Goal: Task Accomplishment & Management: Manage account settings

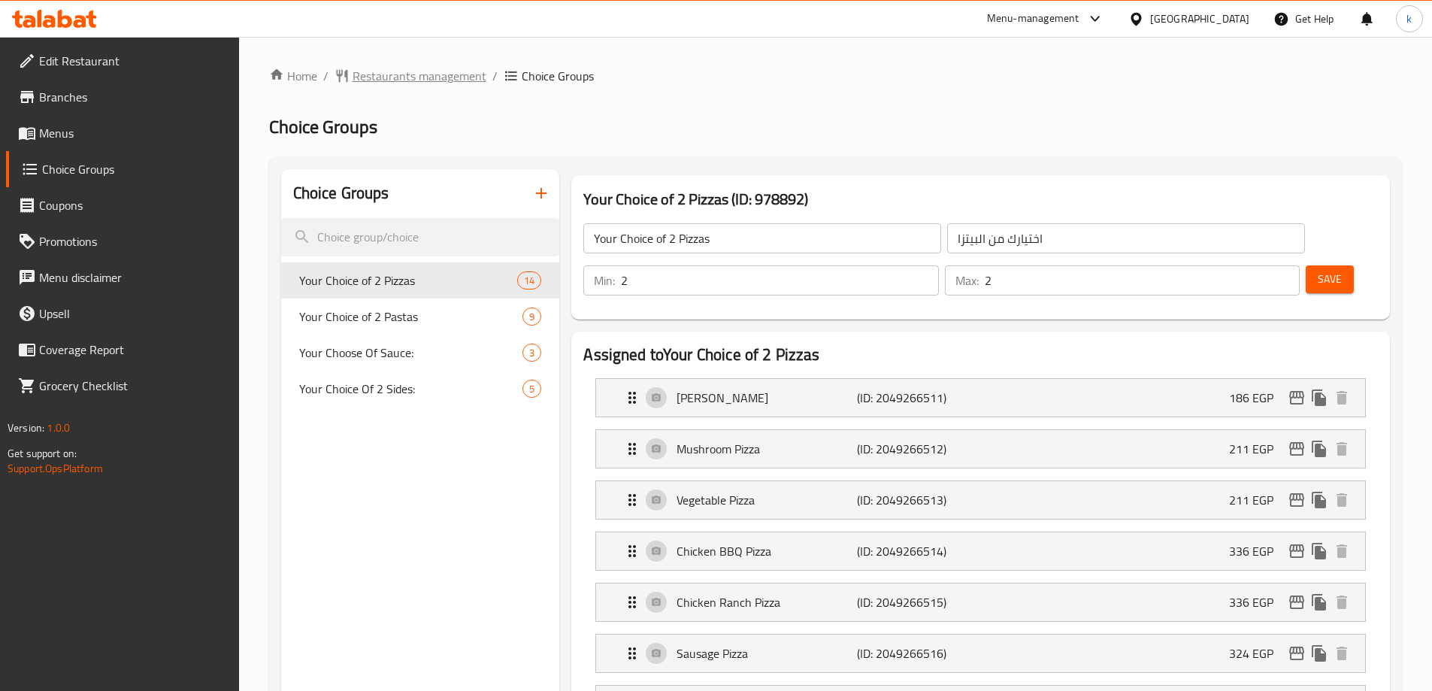
click at [440, 77] on span "Restaurants management" at bounding box center [419, 76] width 134 height 18
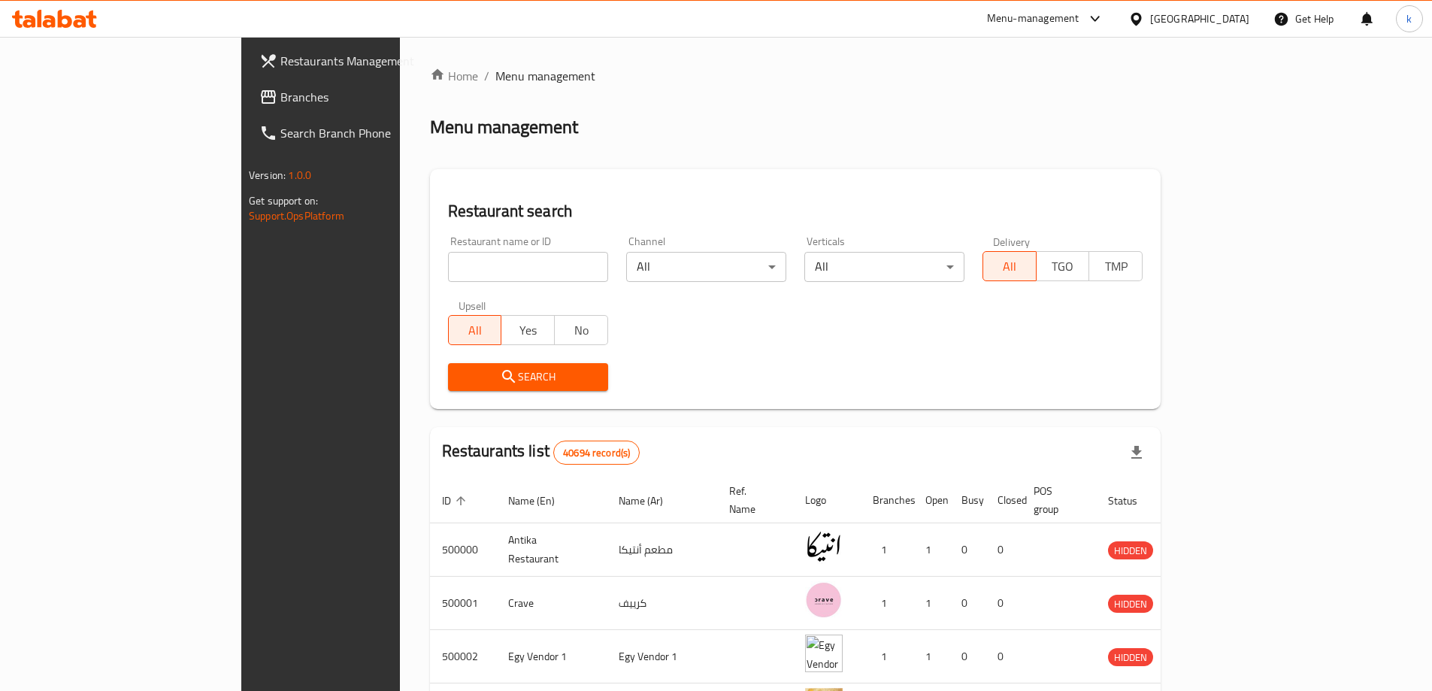
click at [280, 100] on span "Branches" at bounding box center [374, 97] width 188 height 18
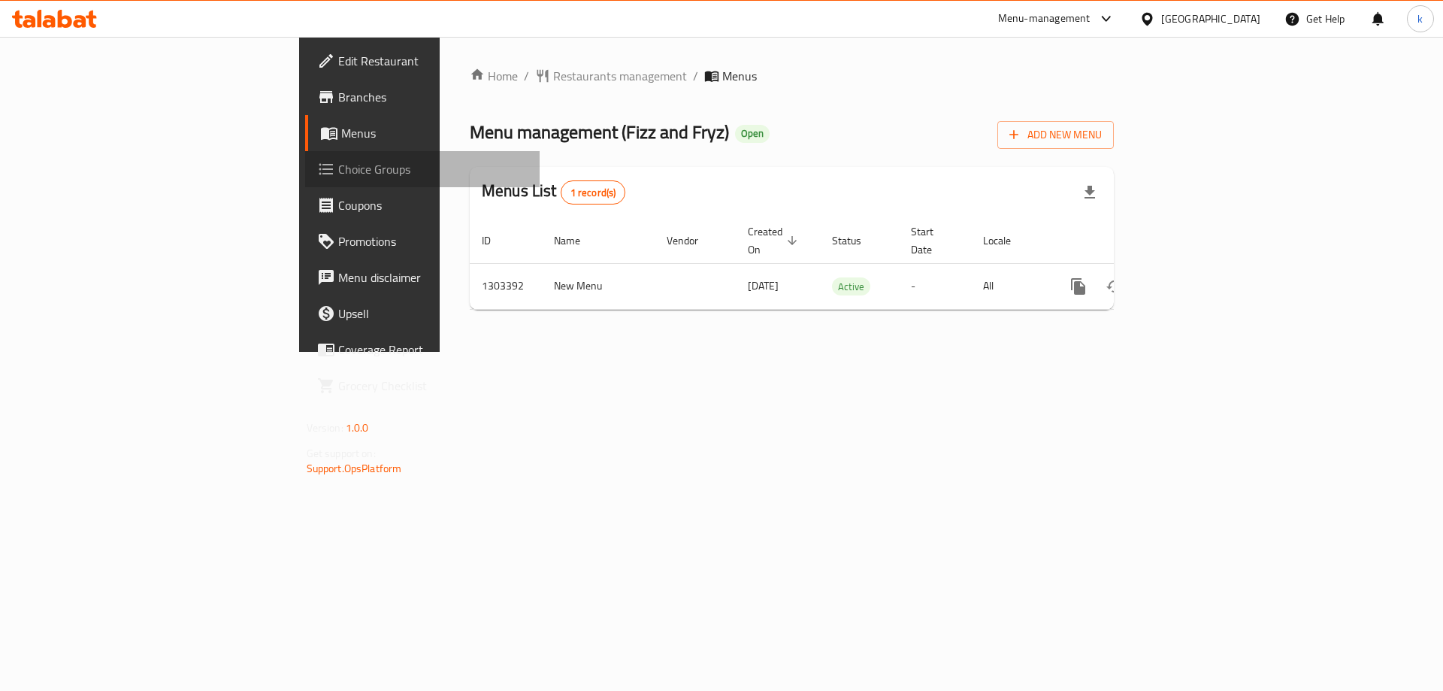
click at [338, 177] on span "Choice Groups" at bounding box center [433, 169] width 190 height 18
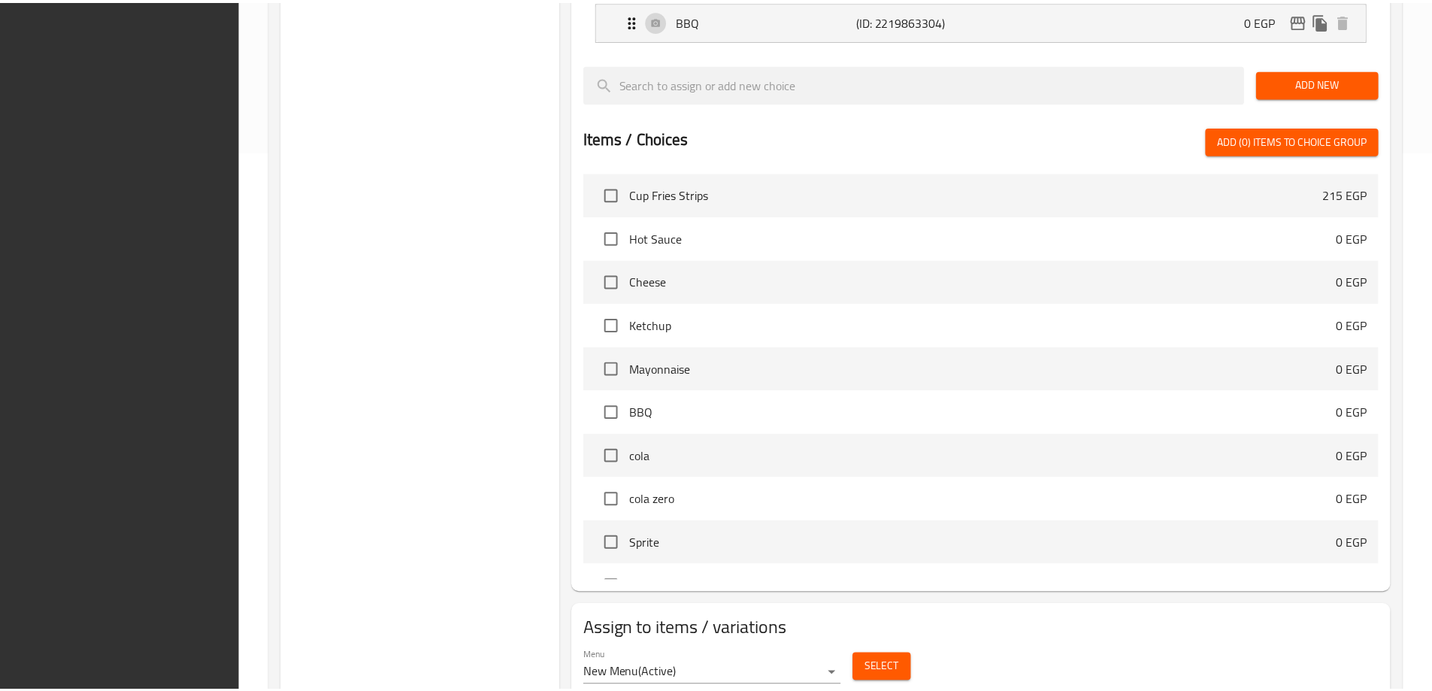
scroll to position [594, 0]
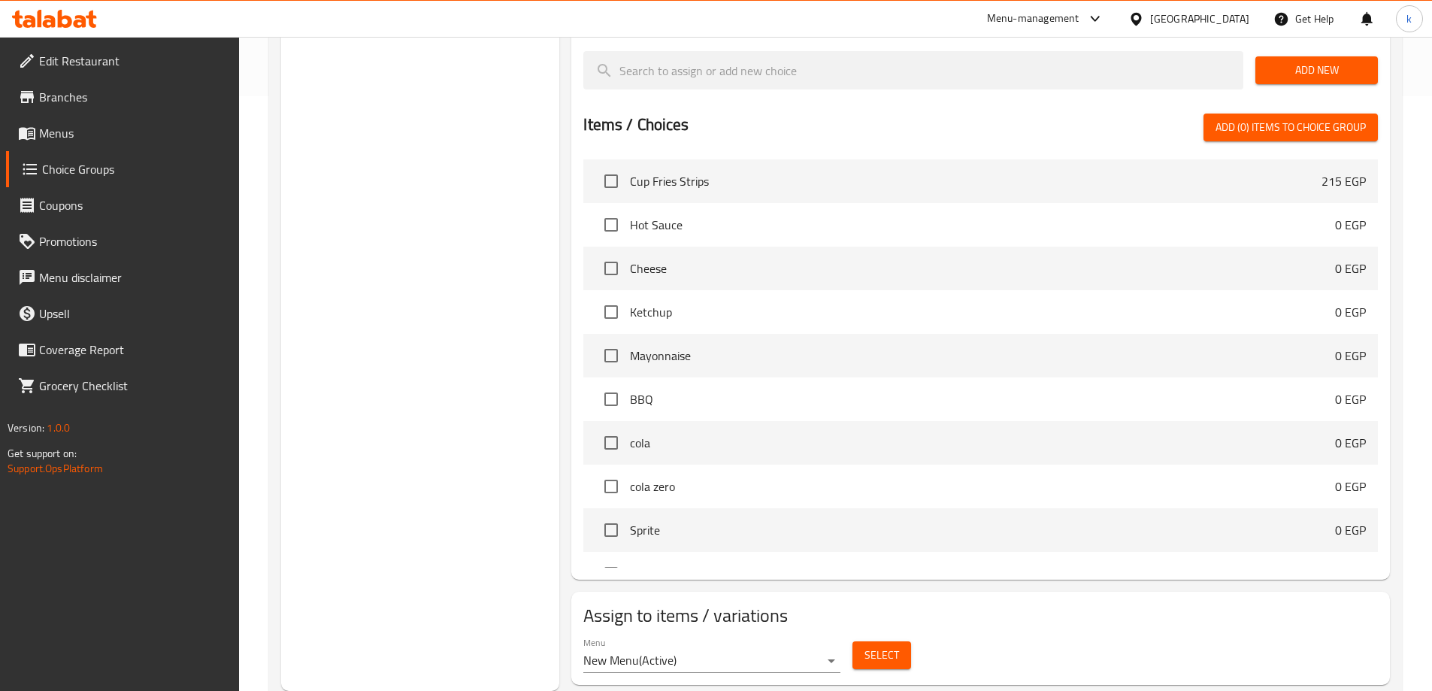
click at [1141, 630] on div "Menu New Menu ( Active ) Select" at bounding box center [980, 654] width 806 height 48
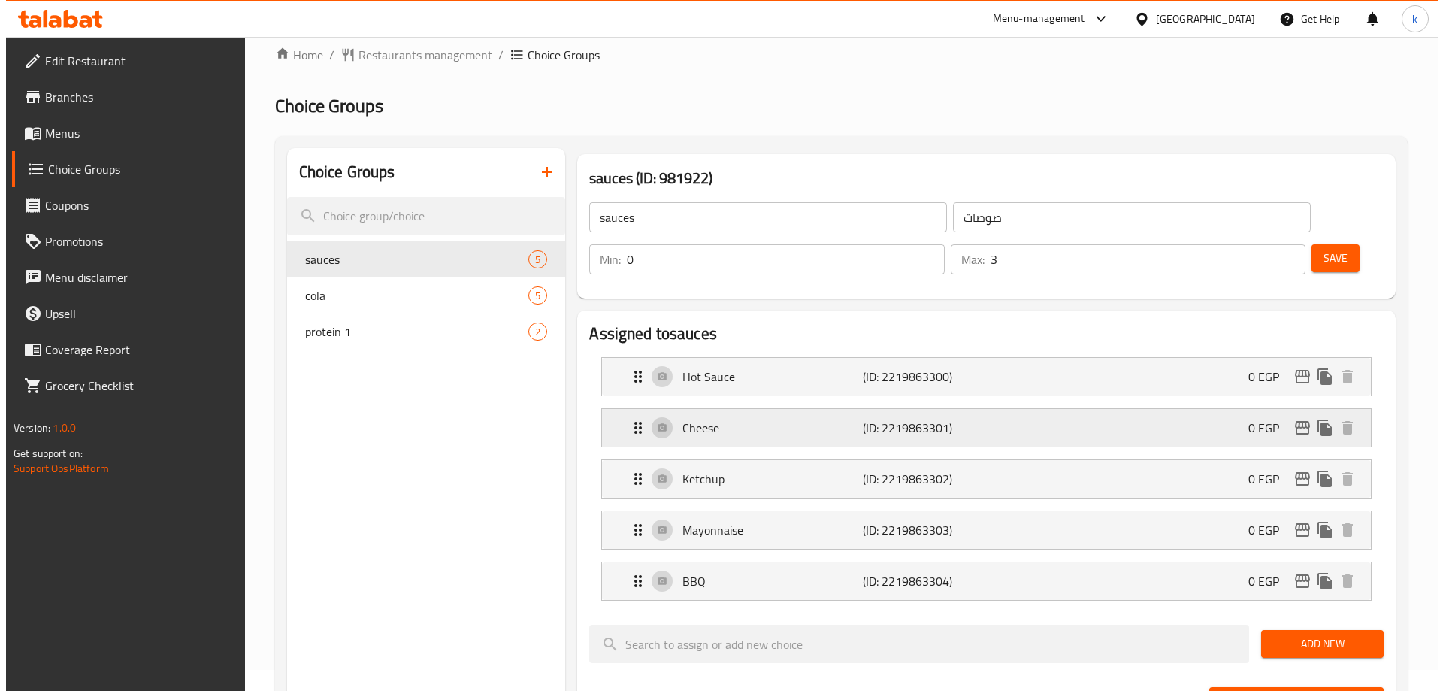
scroll to position [0, 0]
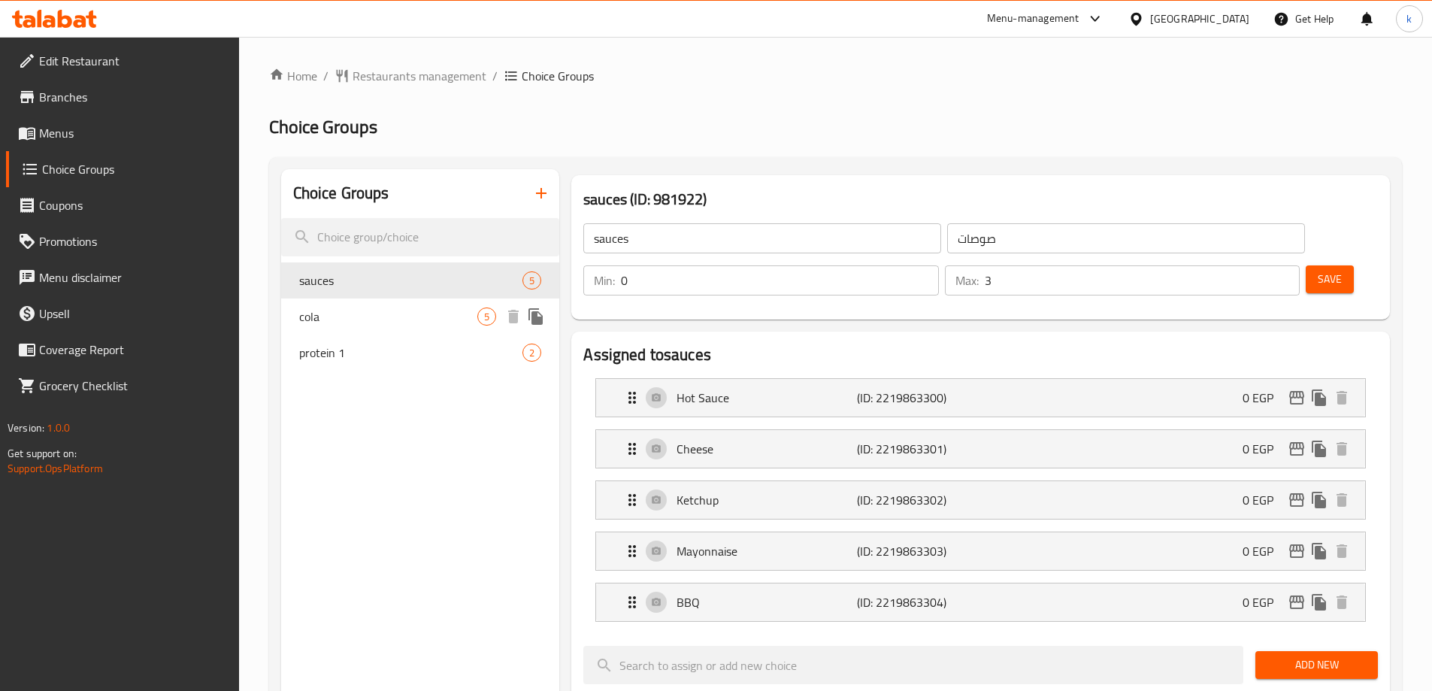
click at [436, 320] on span "cola" at bounding box center [388, 316] width 179 height 18
type input "cola"
type input "كولا"
type input "1"
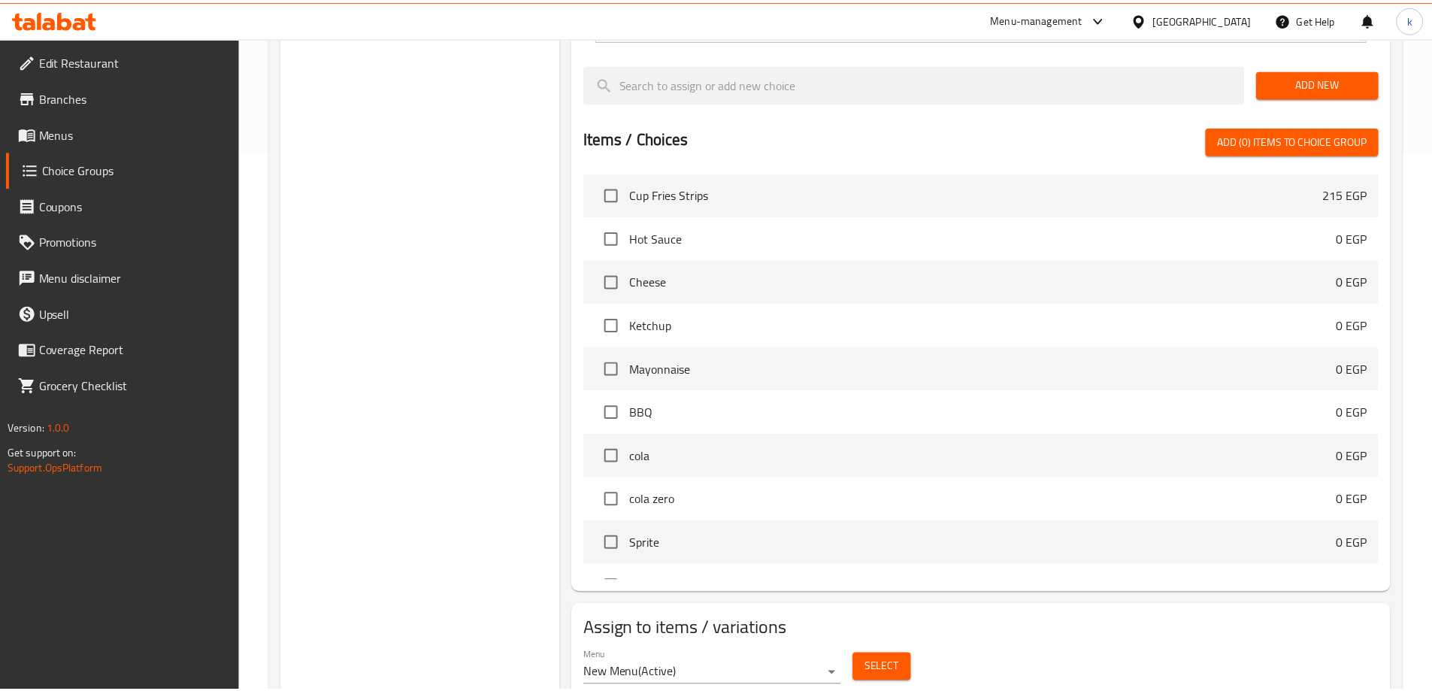
scroll to position [594, 0]
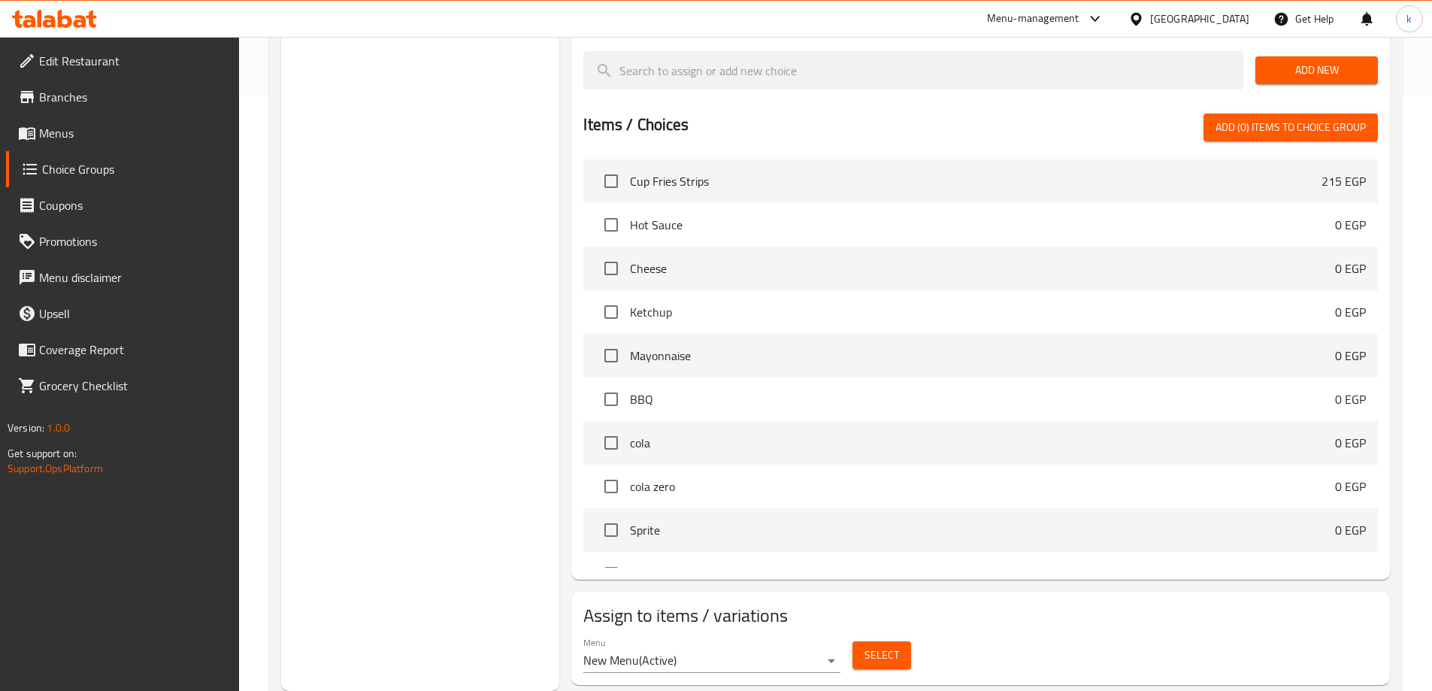
click at [1002, 630] on div "Menu New Menu ( Active ) Select" at bounding box center [980, 654] width 806 height 48
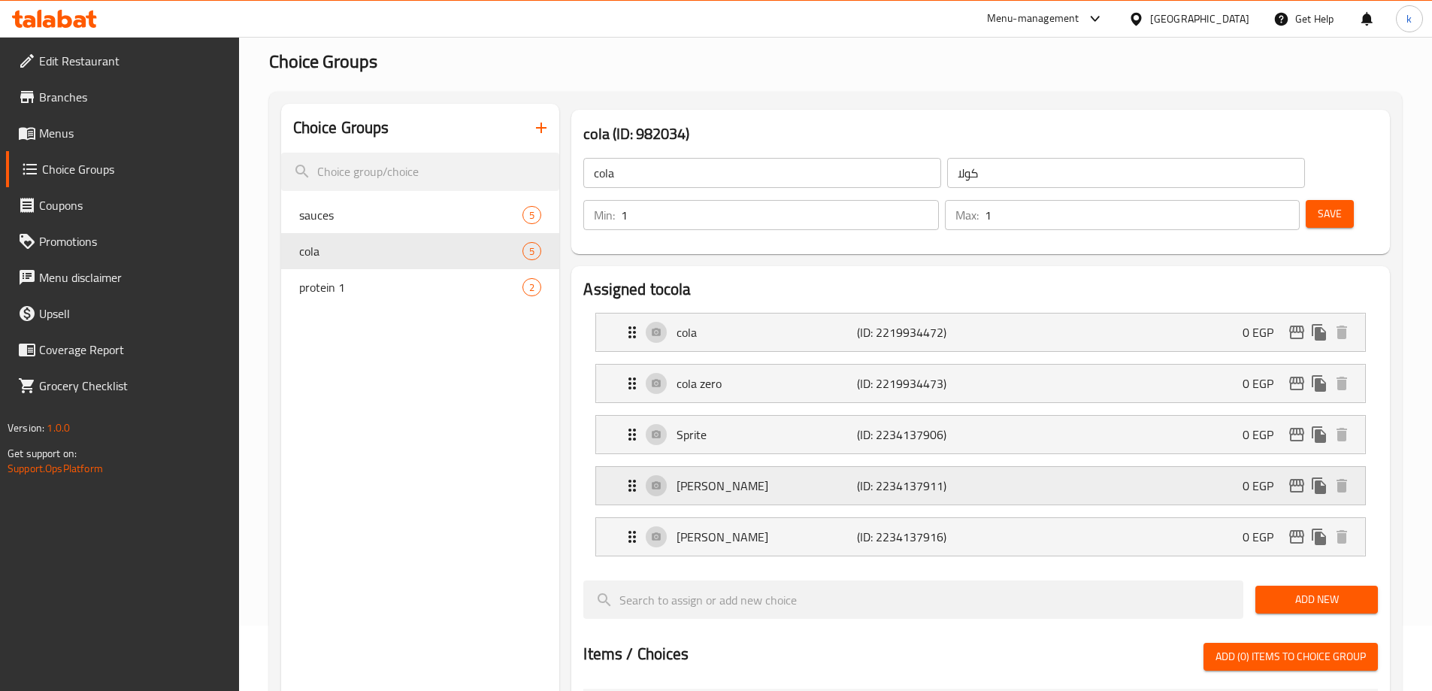
scroll to position [0, 0]
